Goal: Task Accomplishment & Management: Manage account settings

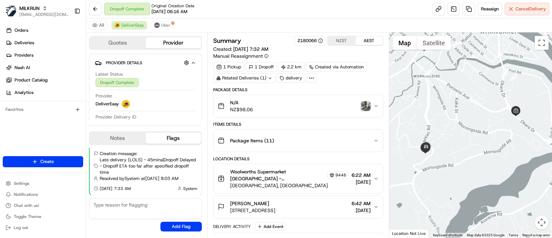
click at [313, 75] on icon at bounding box center [311, 78] width 6 height 6
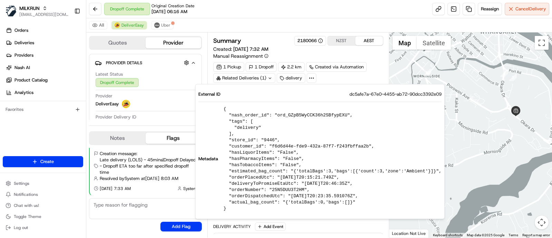
click at [361, 89] on div "External ID dc5afe7a-67e0-4455-ab72-90dcc3392e09 Metadata { "nash_order_id": "o…" at bounding box center [319, 151] width 249 height 135
click at [361, 91] on span "dc5afe7a-67e0-4455-ab72-90dcc3392e09" at bounding box center [396, 94] width 92 height 6
copy span "dc5afe7a-67e0-4455-ab72-90dcc3392e09"
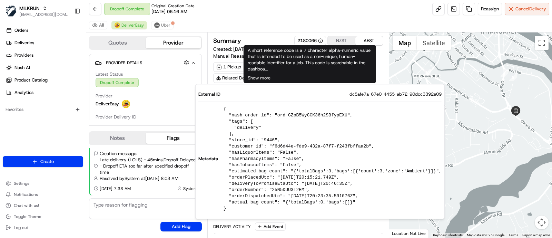
click at [267, 35] on div "Summary 2180066 NZST AEST Created: [DATE] 7:32 AM Manual Reassignment 1 Pickup …" at bounding box center [298, 134] width 182 height 205
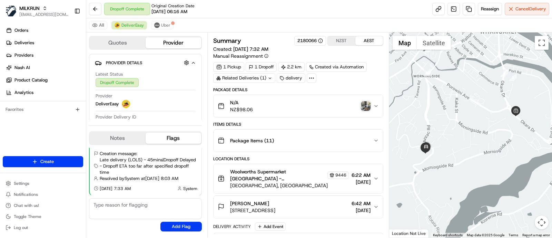
click at [482, 119] on div at bounding box center [470, 134] width 163 height 205
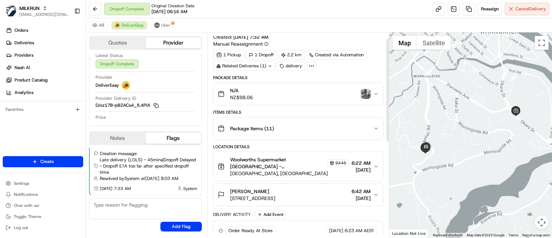
scroll to position [12, 0]
click at [111, 106] on button "DJxz17B-pB2ACs4_fL4PlA Copy DJxz17B-pB2ACs4_fL4PlA" at bounding box center [127, 105] width 63 height 6
copy button "DJxz17B-pB2ACs4_fL4PlA"
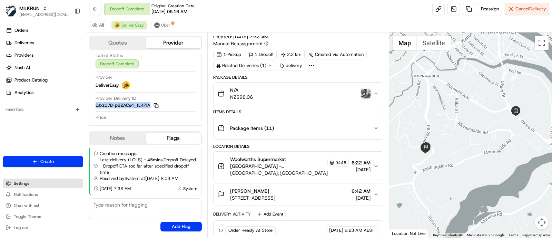
click at [30, 181] on button "Settings" at bounding box center [43, 183] width 80 height 10
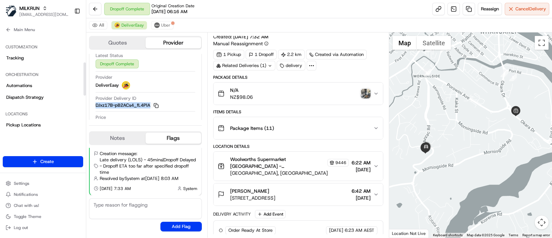
scroll to position [115, 0]
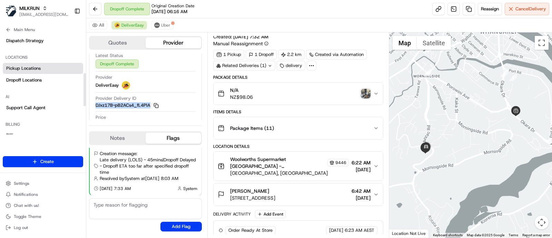
click at [31, 68] on span "Pickup Locations" at bounding box center [23, 68] width 35 height 6
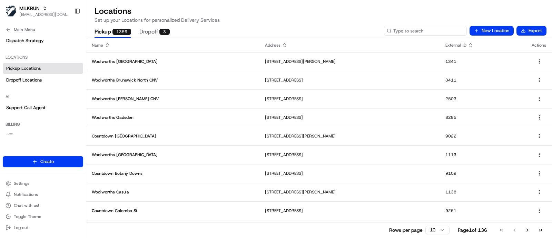
click at [418, 31] on input at bounding box center [425, 31] width 83 height 10
type input "ponsonby"
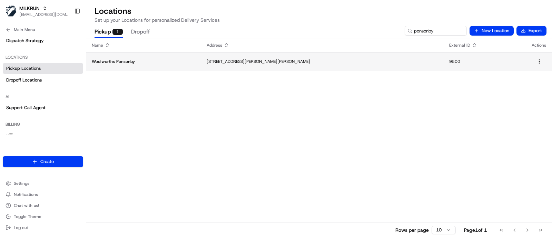
click at [162, 56] on td "Woolworths Ponsonby" at bounding box center [143, 61] width 115 height 19
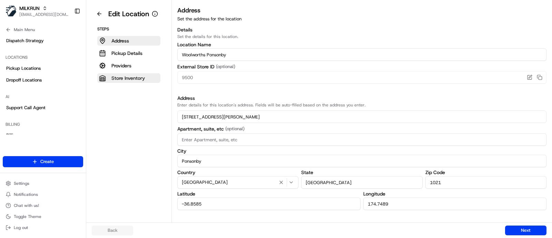
click at [138, 81] on p "Store Inventory" at bounding box center [127, 78] width 33 height 7
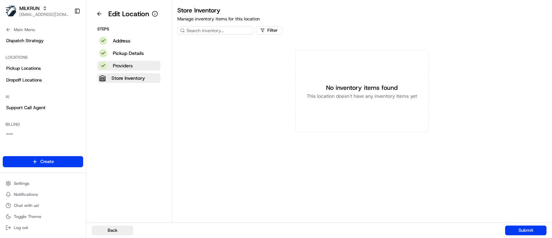
click at [126, 62] on p "Providers" at bounding box center [123, 65] width 20 height 7
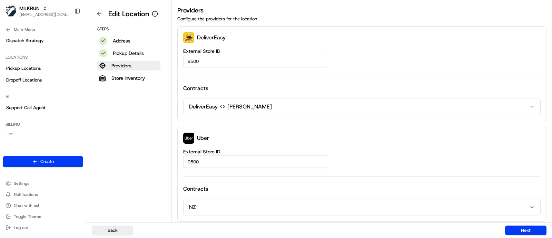
click at [490, 63] on div "9500" at bounding box center [361, 61] width 357 height 12
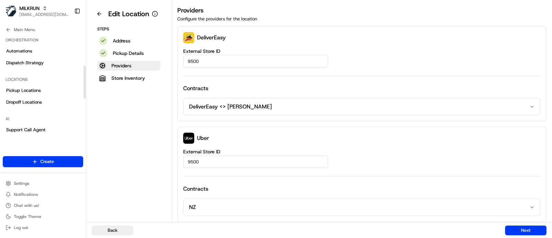
scroll to position [92, 0]
click at [17, 52] on span "Automations" at bounding box center [19, 52] width 26 height 6
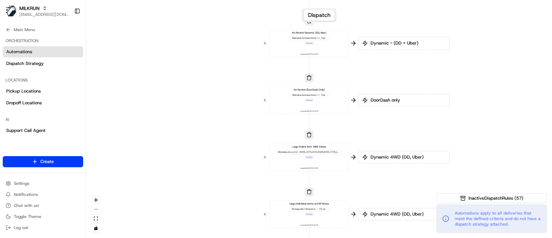
drag, startPoint x: 205, startPoint y: 108, endPoint x: 195, endPoint y: 228, distance: 120.5
click at [195, 228] on div "0 0 0 0 0 0 0 0 0 0 0 0 0 0 0 0 0 Order / Delivery Received DD Jack Testing Acc…" at bounding box center [319, 119] width 466 height 238
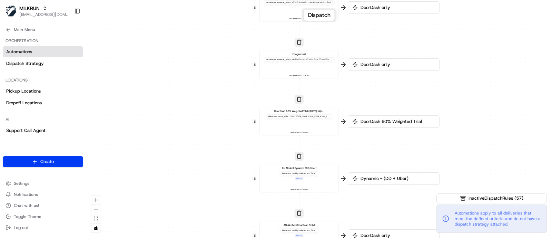
drag, startPoint x: 220, startPoint y: 95, endPoint x: 210, endPoint y: 226, distance: 132.2
click at [210, 226] on div "0 0 0 0 0 0 0 0 0 0 0 0 0 0 0 0 0 Order / Delivery Received DD Jack Testing Acc…" at bounding box center [319, 119] width 466 height 238
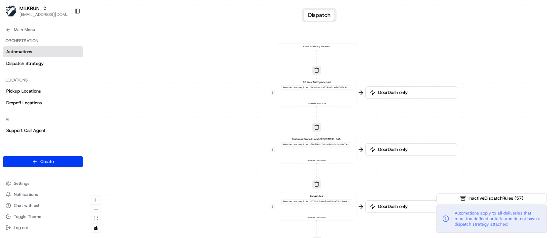
drag, startPoint x: 217, startPoint y: 78, endPoint x: 235, endPoint y: 220, distance: 143.6
click at [235, 220] on div "0 0 0 0 0 0 0 0 0 0 0 0 0 0 0 0 0 Order / Delivery Received DD Jack Testing Acc…" at bounding box center [319, 119] width 466 height 238
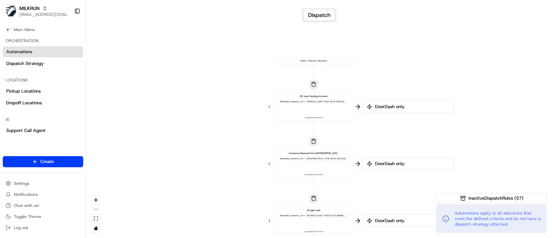
drag, startPoint x: 229, startPoint y: 97, endPoint x: 225, endPoint y: 113, distance: 16.0
click at [225, 113] on div "0 0 0 0 0 0 0 0 0 0 0 0 0 0 0 0 0 Order / Delivery Received DD Jack Testing Acc…" at bounding box center [319, 119] width 466 height 238
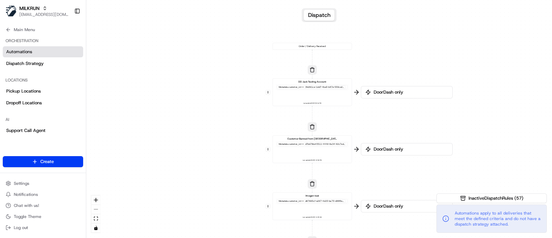
drag, startPoint x: 212, startPoint y: 197, endPoint x: 203, endPoint y: 87, distance: 110.8
click at [203, 87] on div "0 0 0 0 0 0 0 0 0 0 0 0 0 0 0 0 0 Order / Delivery Received DD Jack Testing Acc…" at bounding box center [319, 119] width 466 height 238
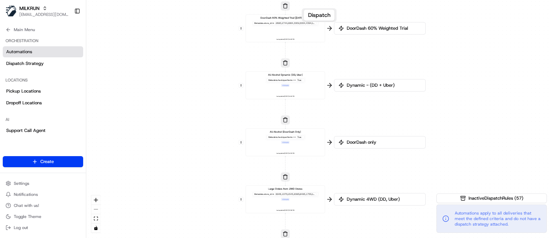
drag, startPoint x: 217, startPoint y: 189, endPoint x: 198, endPoint y: 48, distance: 142.0
click at [198, 48] on div "0 0 0 0 0 0 0 0 0 0 0 0 0 0 0 0 0 Order / Delivery Received DD Jack Testing Acc…" at bounding box center [319, 119] width 466 height 238
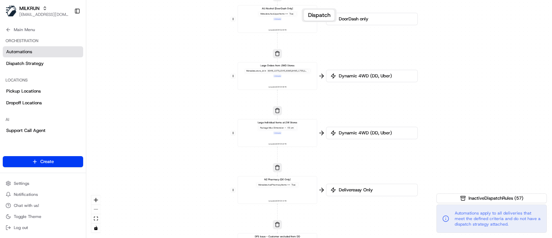
drag, startPoint x: 204, startPoint y: 201, endPoint x: 196, endPoint y: 78, distance: 123.1
click at [196, 78] on div "0 0 0 0 0 0 0 0 0 0 0 0 0 0 0 0 0 Order / Delivery Received DD Jack Testing Acc…" at bounding box center [319, 119] width 466 height 238
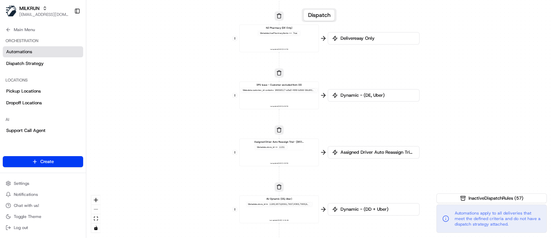
drag, startPoint x: 212, startPoint y: 209, endPoint x: 214, endPoint y: 56, distance: 152.9
click at [214, 56] on div "0 0 0 0 0 0 0 0 0 0 0 0 0 0 0 0 0 Order / Delivery Received DD Jack Testing Acc…" at bounding box center [319, 119] width 466 height 238
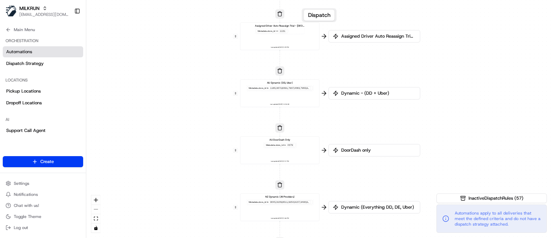
drag, startPoint x: 430, startPoint y: 158, endPoint x: 434, endPoint y: 18, distance: 140.5
click at [434, 18] on div "0 0 0 0 0 0 0 0 0 0 0 0 0 0 0 0 0 Order / Delivery Received DD Jack Testing Acc…" at bounding box center [319, 119] width 466 height 238
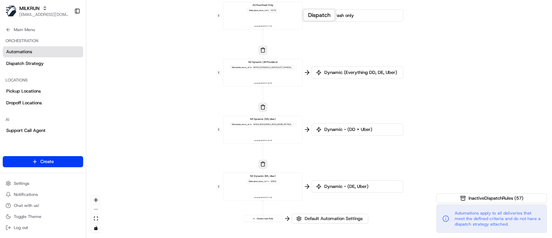
drag, startPoint x: 455, startPoint y: 159, endPoint x: 431, endPoint y: 44, distance: 117.6
click at [431, 44] on div "0 0 0 0 0 0 0 0 0 0 0 0 0 0 0 0 0 Order / Delivery Received DD Jack Testing Acc…" at bounding box center [319, 119] width 466 height 238
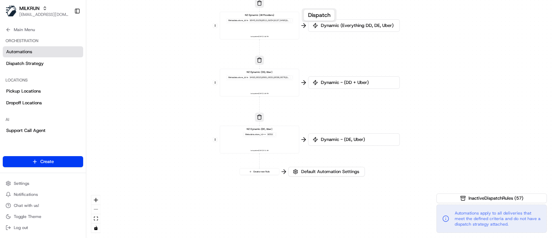
drag, startPoint x: 439, startPoint y: 158, endPoint x: 438, endPoint y: 118, distance: 40.0
click at [438, 118] on div "0 0 0 0 0 0 0 0 0 0 0 0 0 0 0 0 0 Order / Delivery Received DD Jack Testing Acc…" at bounding box center [319, 119] width 466 height 238
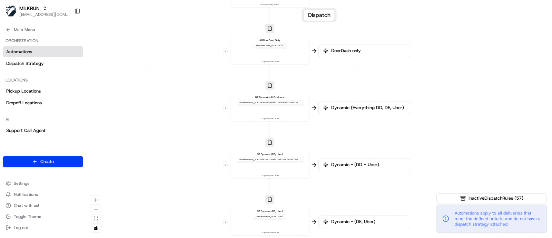
drag, startPoint x: 435, startPoint y: 94, endPoint x: 446, endPoint y: 176, distance: 82.8
click at [446, 176] on div "0 0 0 0 0 0 0 0 0 0 0 0 0 0 0 0 0 Order / Delivery Received DD Jack Testing Acc…" at bounding box center [319, 119] width 466 height 238
click at [257, 110] on div "NZ Dynamic (All Providers) Metadata .store_id in 9045,9109,9511,9254,9137,9480,…" at bounding box center [269, 108] width 73 height 24
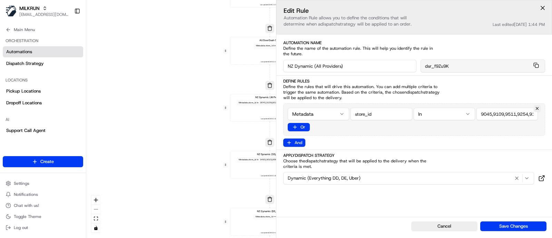
click at [512, 114] on input "string" at bounding box center [507, 114] width 61 height 12
paste input "9010,9018,9019,9022,9025,9028,9029,9039,9040,9043,9044,9045,9052,9053,9059,9065…"
type input "9010,9018,9019,9022,9025,9028,9029,9039,9040,9043,9044,9045,9052,9053,9059,9065…"
click at [500, 228] on button "Save Changes" at bounding box center [513, 226] width 66 height 10
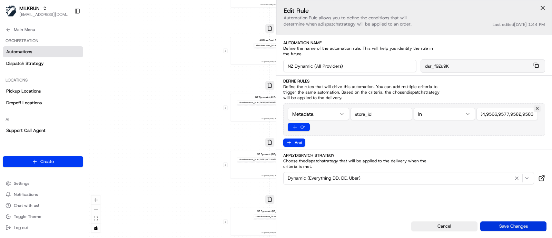
scroll to position [0, 0]
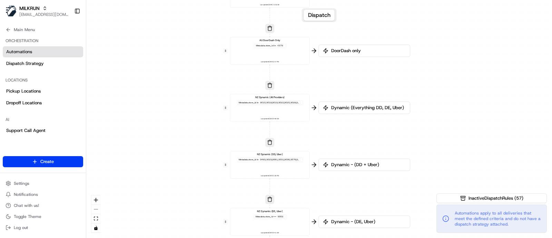
click at [268, 170] on div "NZ Dynamic (DD, Uber) Metadata .store_id in 9483,9023,9561,9531,9036,9576,9443,…" at bounding box center [269, 165] width 73 height 24
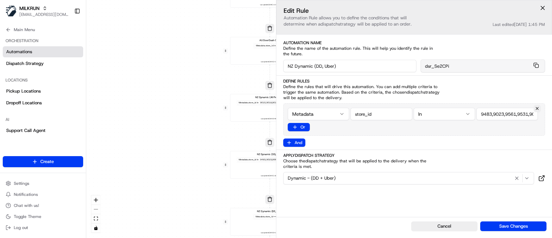
click at [505, 114] on input "string" at bounding box center [507, 114] width 61 height 12
paste input "9014,9023,9026,9036,9037,9046,9443,9464,9470,9483,9510,9531,9540,9561,9576,"
type input "9014,9023,9026,9036,9037,9046,9443,9464,9470,9483,9510,9531,9540,9561,9576"
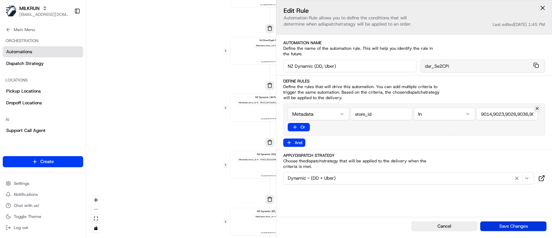
click at [496, 224] on button "Save Changes" at bounding box center [513, 226] width 66 height 10
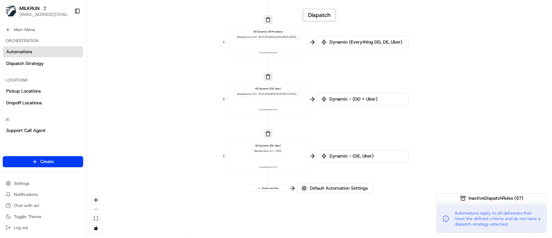
drag, startPoint x: 149, startPoint y: 176, endPoint x: 145, endPoint y: 105, distance: 70.9
click at [145, 105] on div "0 0 0 0 0 0 0 0 0 0 0 0 0 0 0 0 0 Order / Delivery Received DD Jack Testing Acc…" at bounding box center [319, 119] width 466 height 238
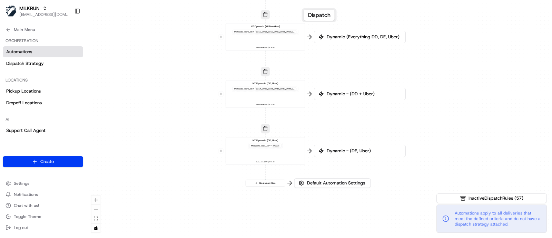
click at [278, 155] on div "NZ Dynamic (DE, Uber) Metadata .store_id == 9002 Last updated: [DATE] 9:11 AM" at bounding box center [265, 151] width 73 height 24
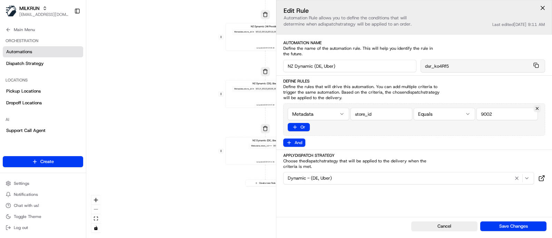
click at [497, 112] on input "string" at bounding box center [507, 114] width 61 height 12
paste input "9002,9536,"
type input "9002,9536"
click at [502, 225] on button "Save Changes" at bounding box center [513, 226] width 66 height 10
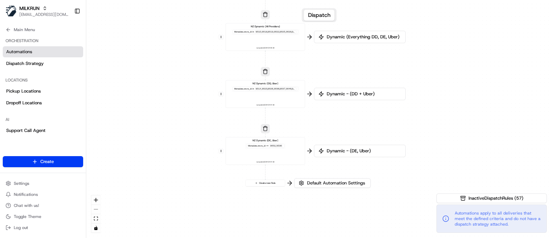
click at [461, 30] on div "0 0 0 0 0 0 0 0 0 0 0 0 0 0 0 0 0 Order / Delivery Received DD Jack Testing Acc…" at bounding box center [319, 119] width 466 height 238
